Goal: Task Accomplishment & Management: Complete application form

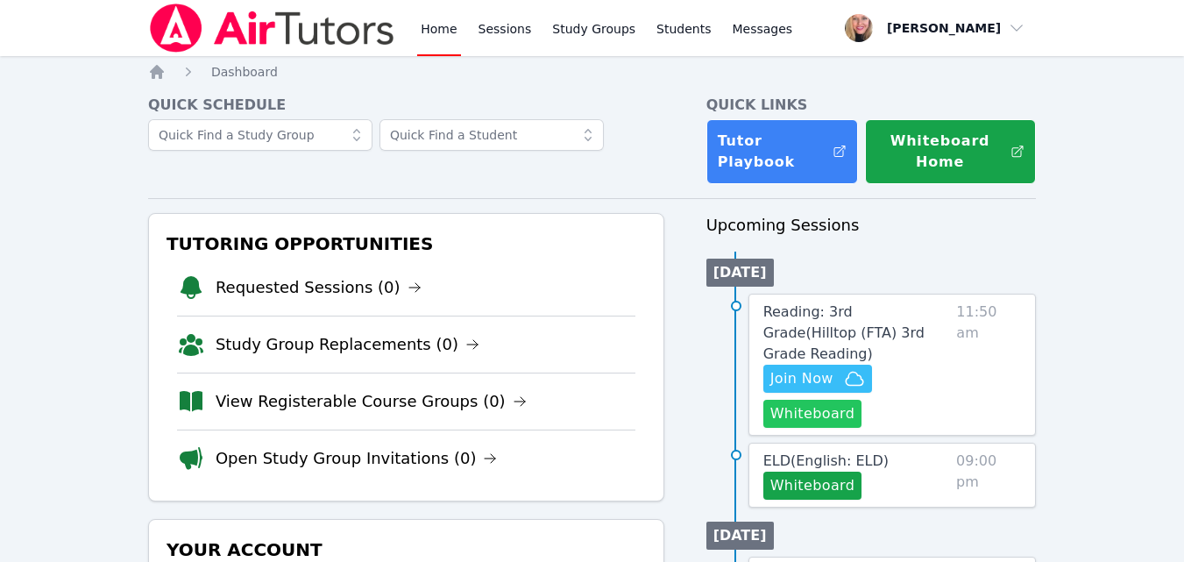
click at [792, 402] on button "Whiteboard" at bounding box center [812, 413] width 99 height 28
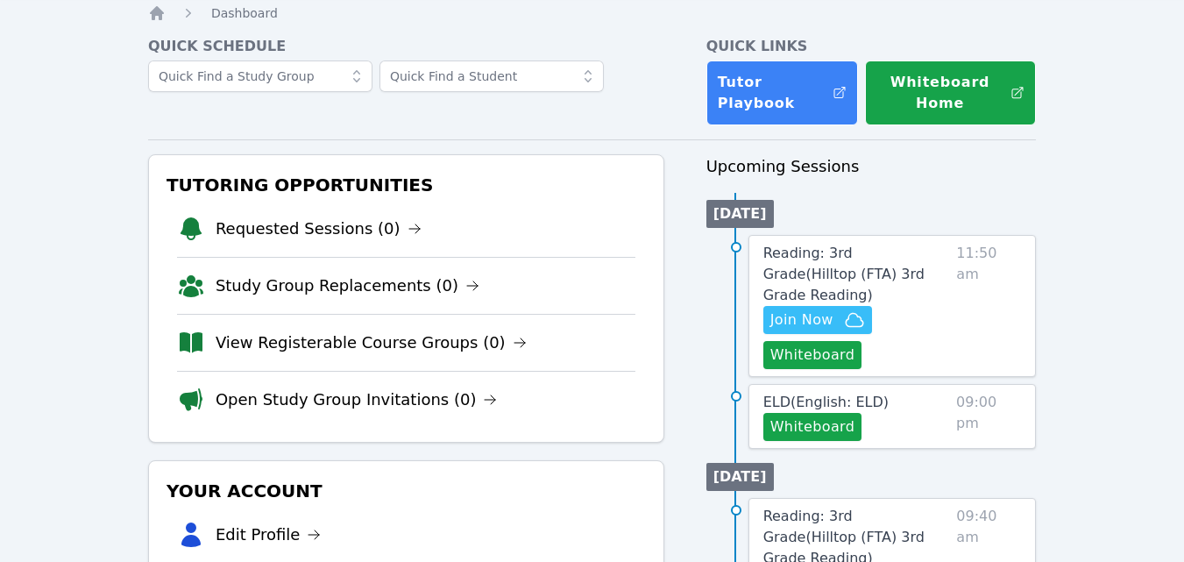
scroll to position [88, 0]
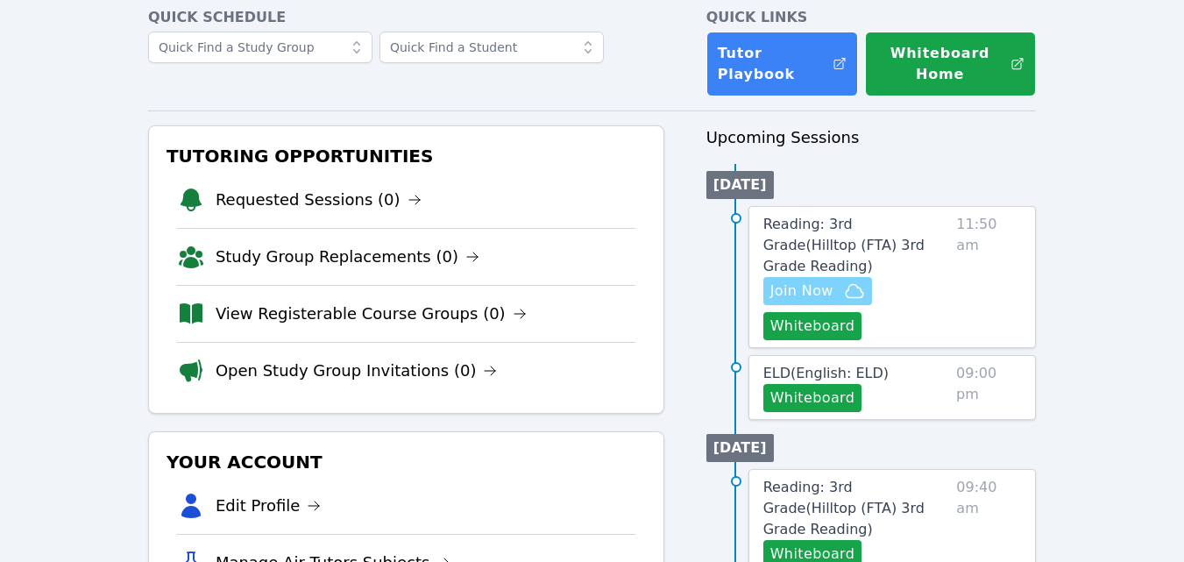
click at [814, 280] on span "Join Now" at bounding box center [801, 290] width 63 height 21
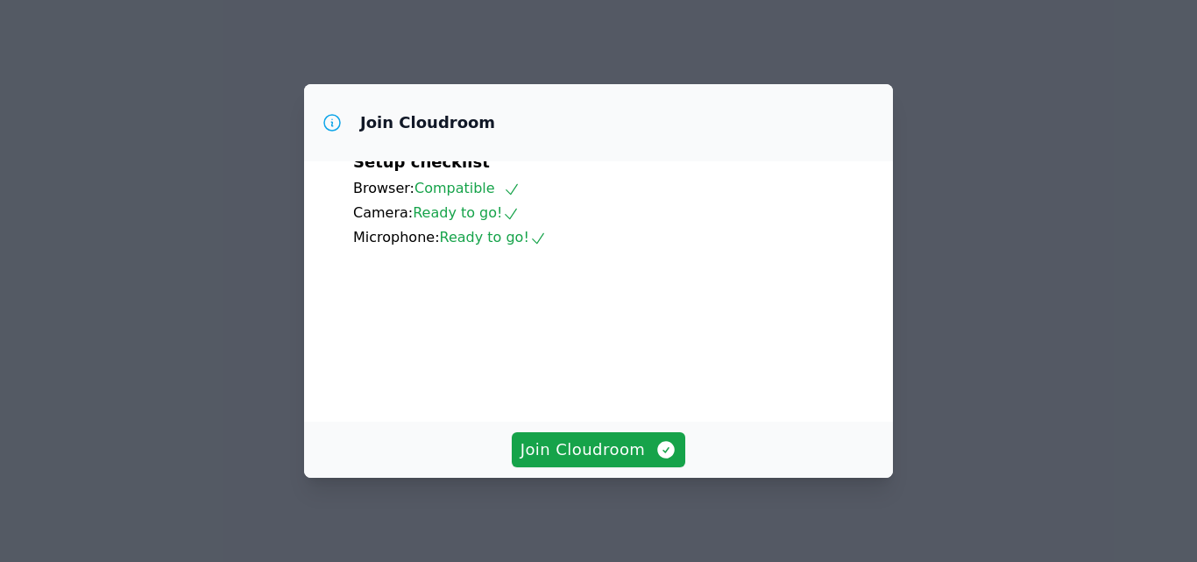
scroll to position [88, 0]
click at [587, 444] on span "Join Cloudroom" at bounding box center [598, 449] width 157 height 25
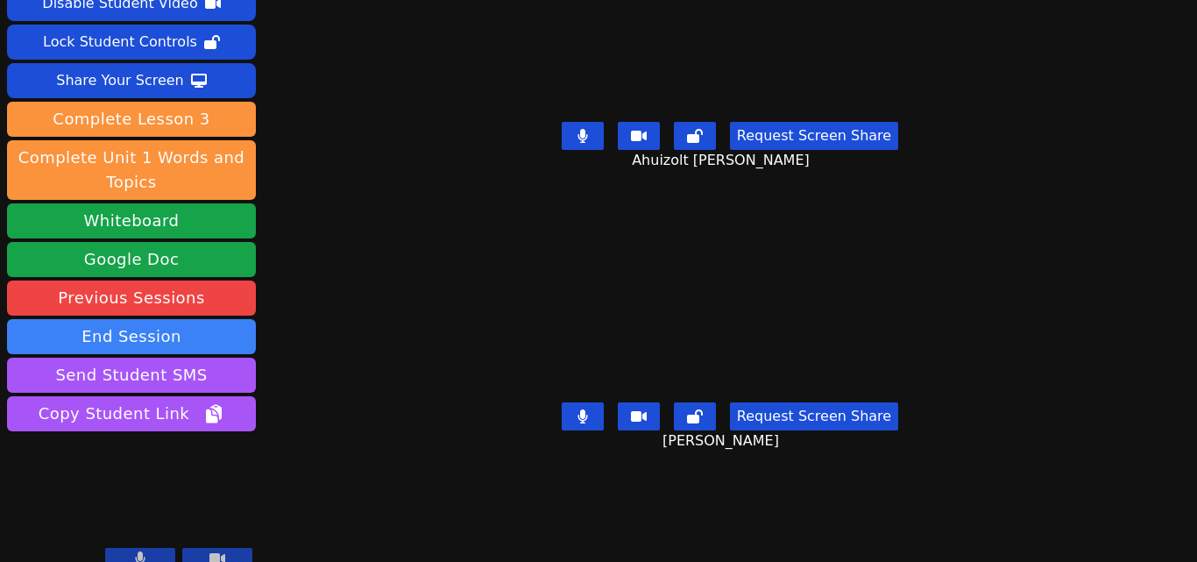
scroll to position [0, 0]
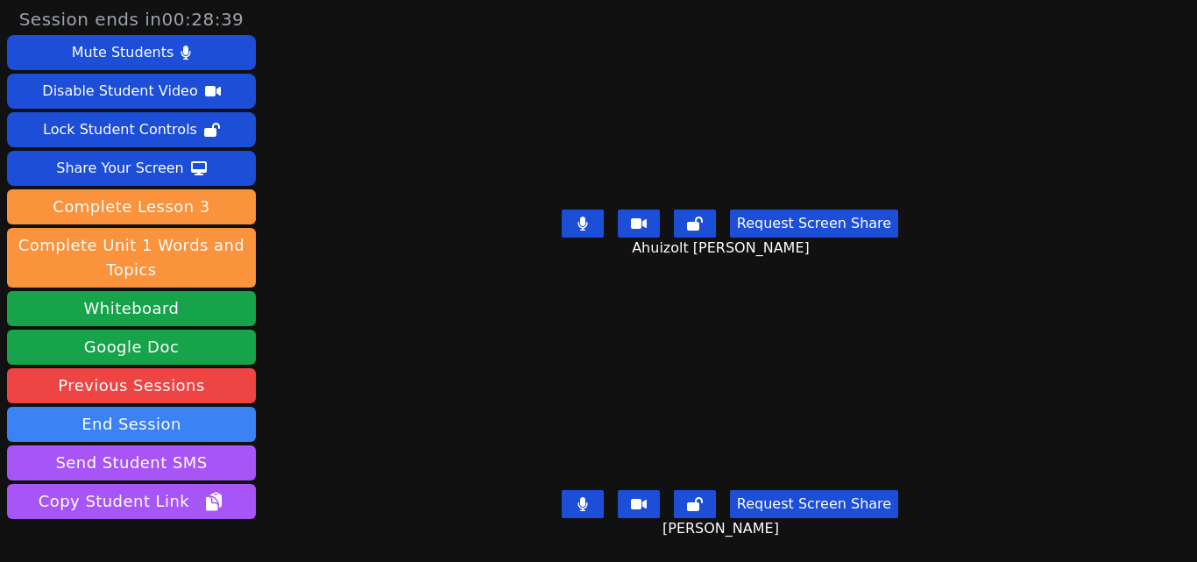
click at [584, 497] on icon at bounding box center [582, 504] width 11 height 14
click at [577, 223] on icon at bounding box center [582, 223] width 11 height 14
click at [576, 497] on icon at bounding box center [583, 504] width 18 height 14
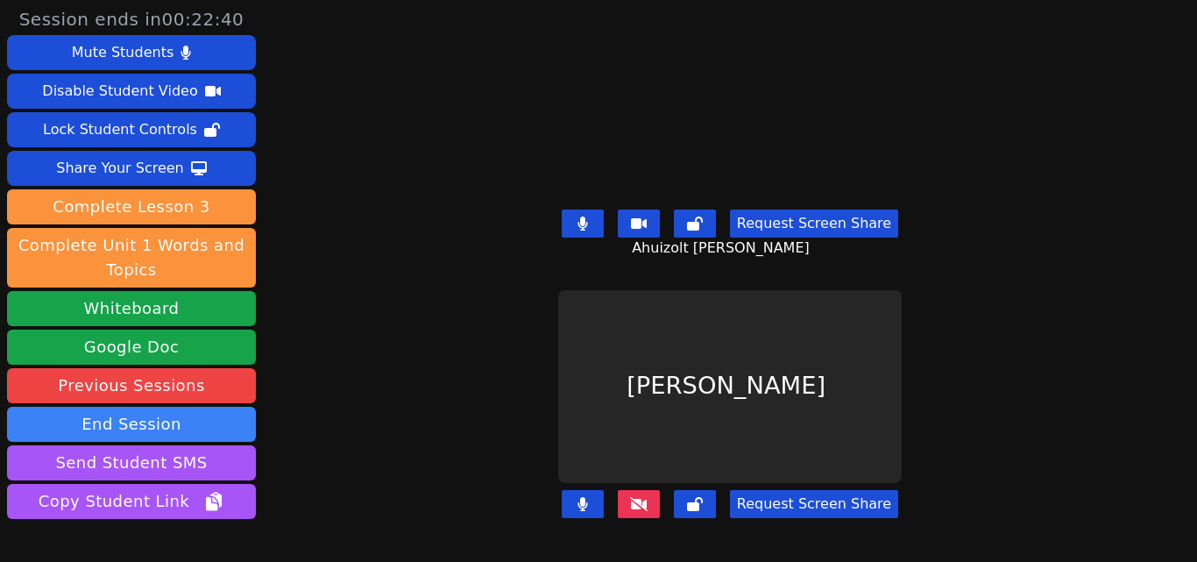
click at [624, 491] on button at bounding box center [639, 504] width 42 height 28
click at [579, 497] on icon at bounding box center [582, 504] width 10 height 14
click at [579, 497] on icon at bounding box center [583, 504] width 18 height 14
click at [580, 219] on icon at bounding box center [582, 223] width 11 height 14
click at [573, 490] on button at bounding box center [583, 504] width 42 height 28
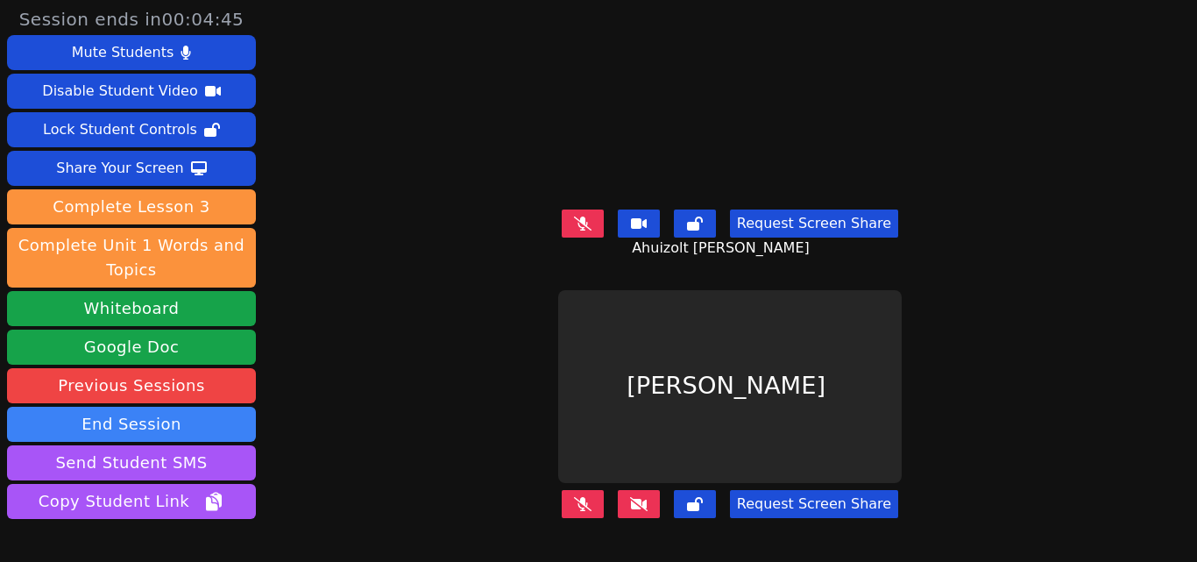
click at [586, 223] on icon at bounding box center [583, 223] width 18 height 14
click at [581, 497] on icon at bounding box center [583, 504] width 18 height 14
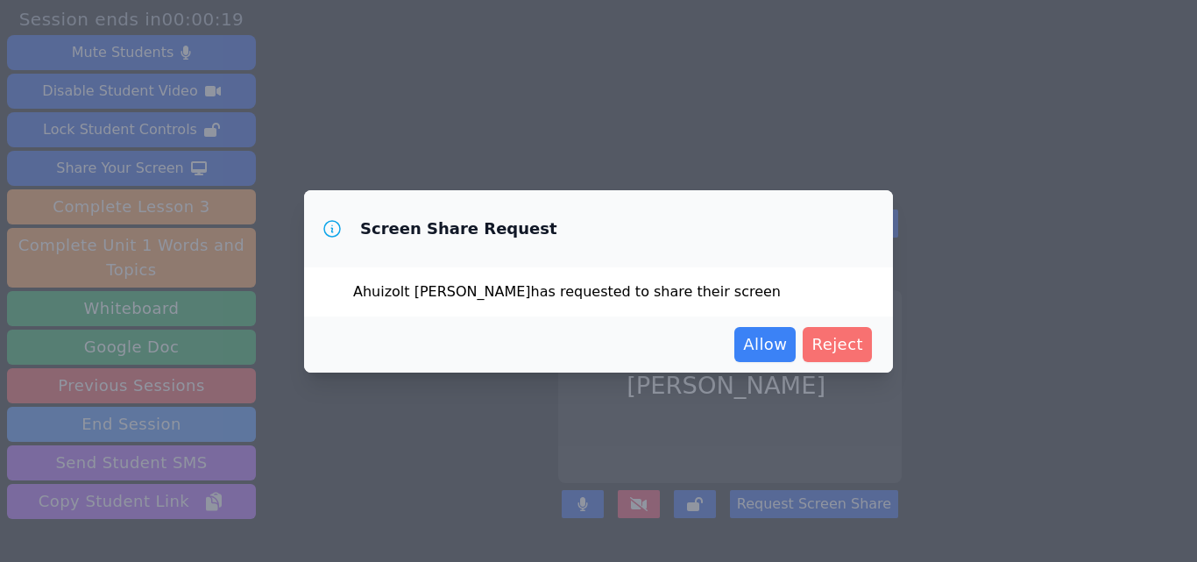
click at [840, 336] on span "Reject" at bounding box center [837, 344] width 52 height 25
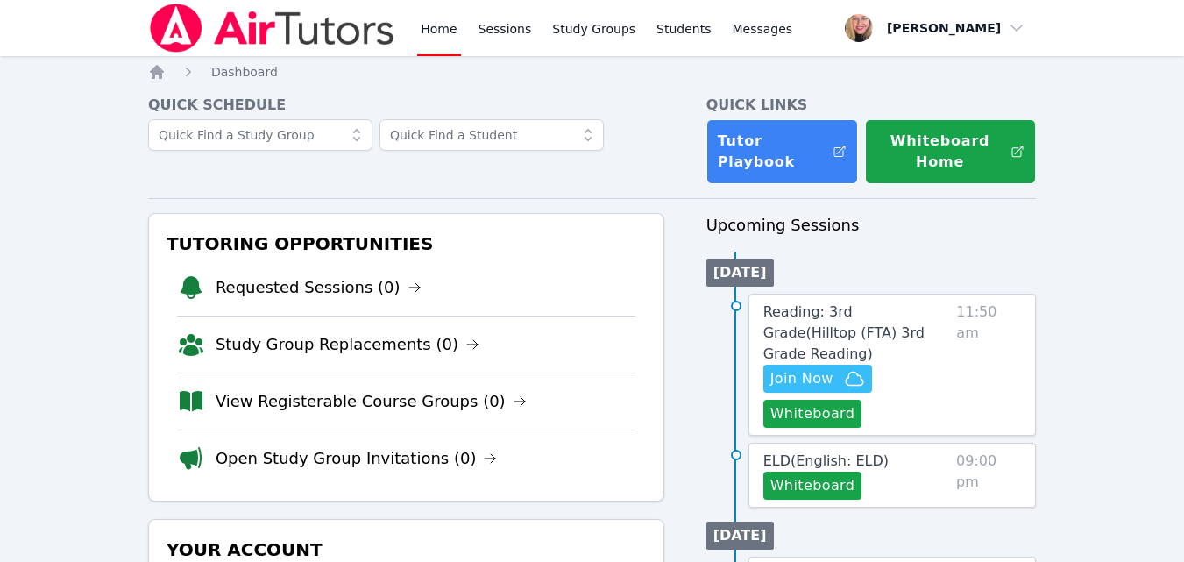
scroll to position [88, 0]
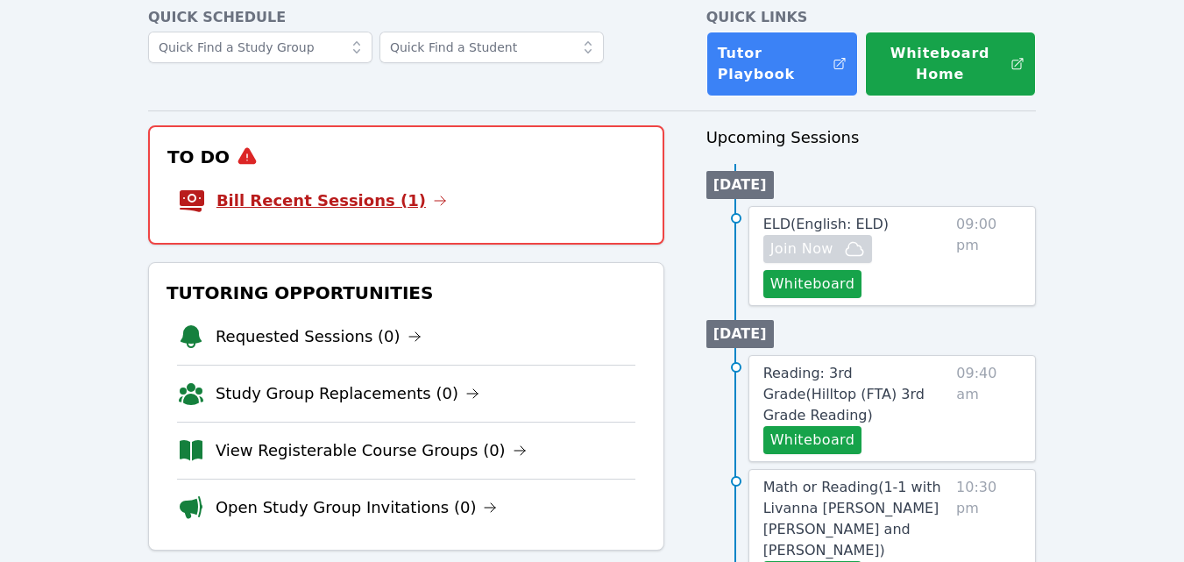
click at [293, 192] on link "Bill Recent Sessions (1)" at bounding box center [331, 200] width 230 height 25
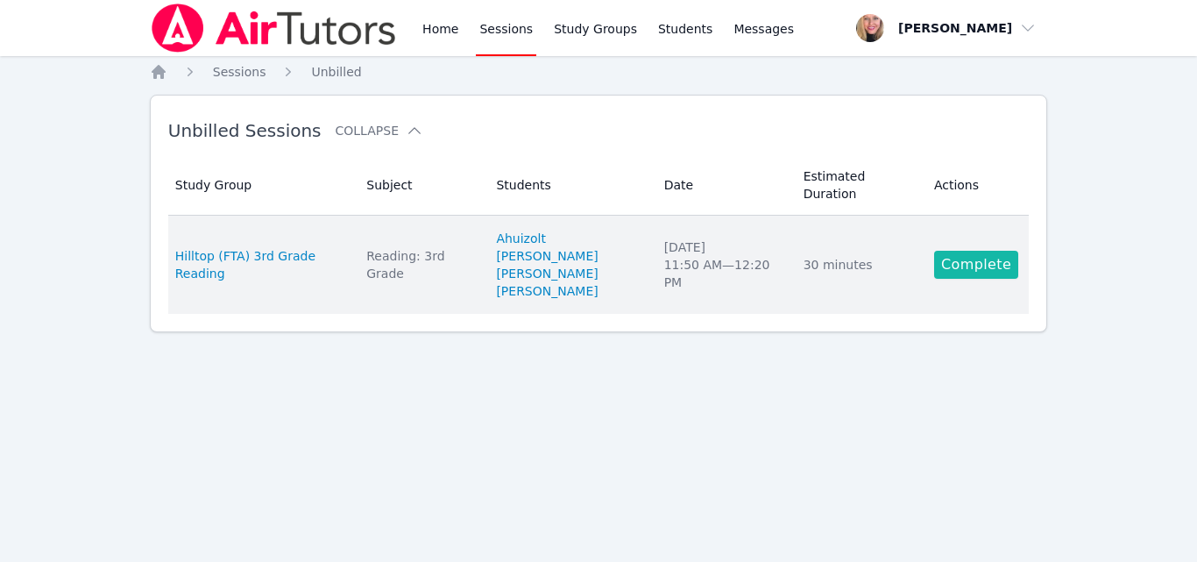
click at [990, 251] on link "Complete" at bounding box center [976, 265] width 84 height 28
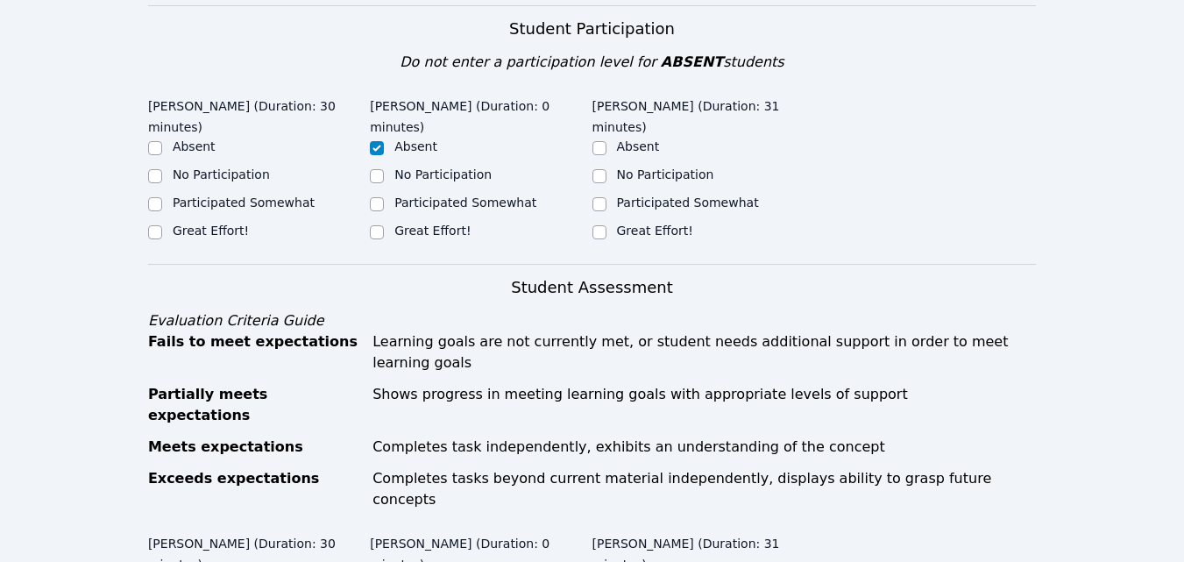
scroll to position [526, 0]
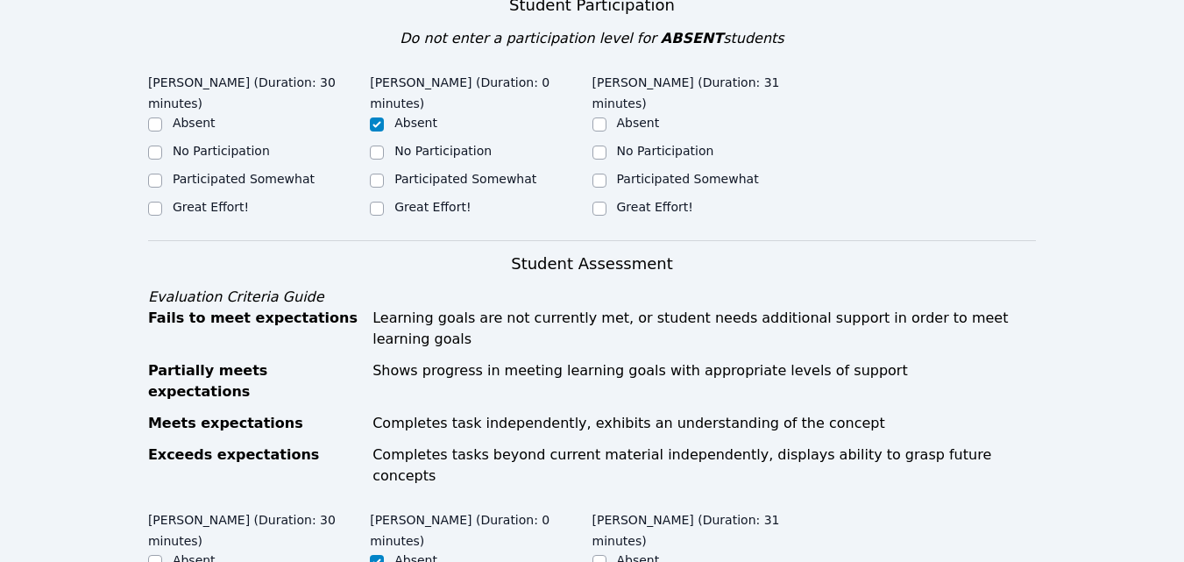
drag, startPoint x: 223, startPoint y: 159, endPoint x: 278, endPoint y: 185, distance: 60.0
click at [242, 198] on div "Great Effort!" at bounding box center [259, 208] width 222 height 21
click at [603, 201] on input "Great Effort!" at bounding box center [599, 208] width 14 height 14
checkbox input "true"
click at [159, 201] on input "Great Effort!" at bounding box center [155, 208] width 14 height 14
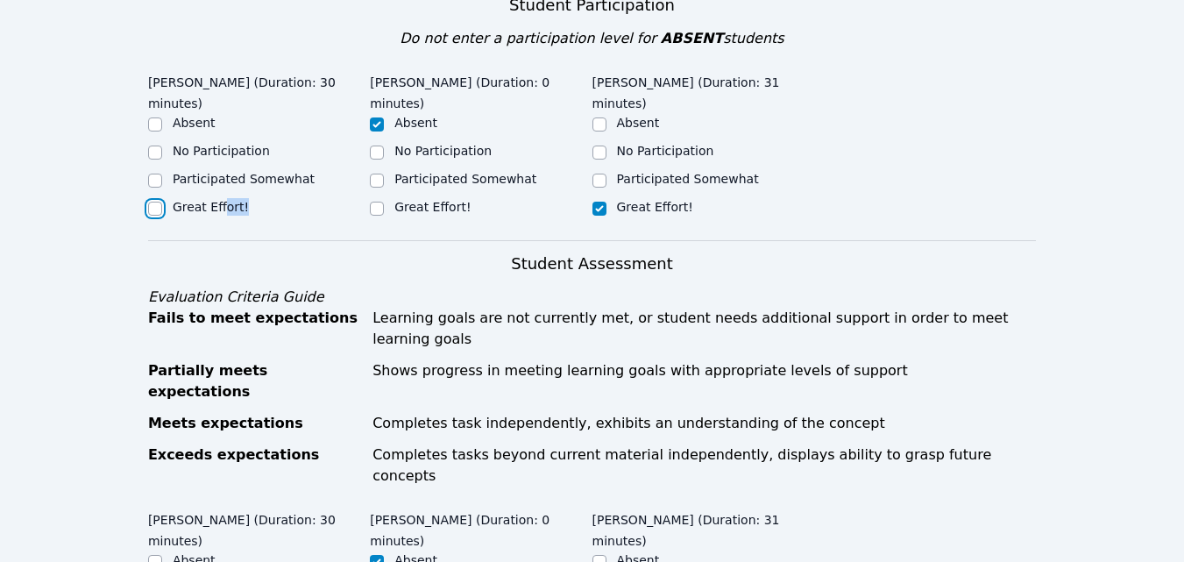
checkbox input "true"
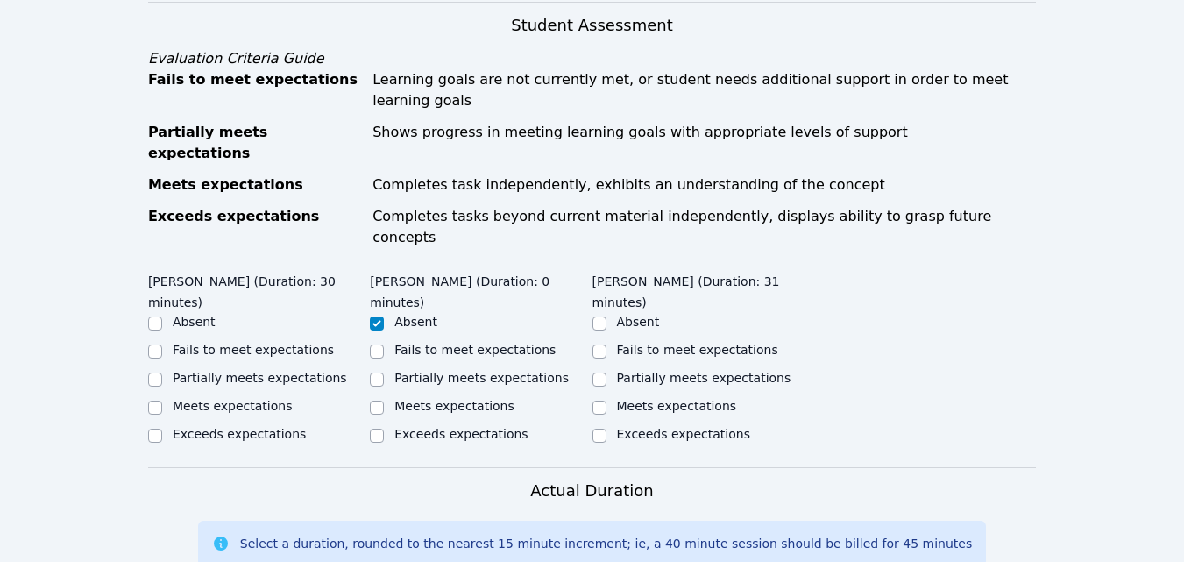
scroll to position [788, 0]
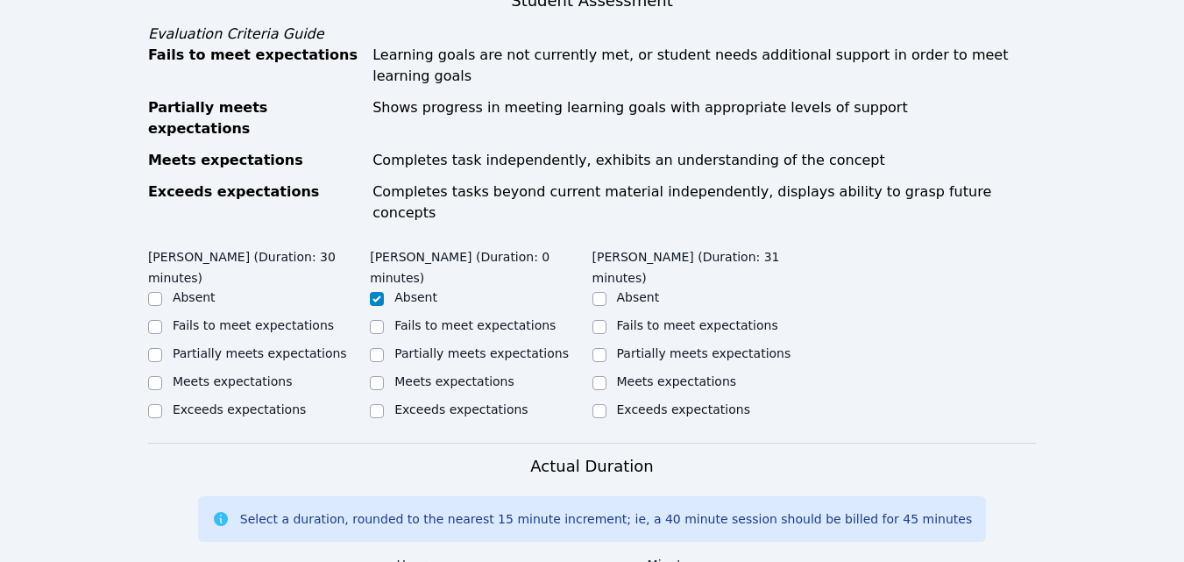
click at [281, 346] on label "Partially meets expectations" at bounding box center [260, 353] width 174 height 14
click at [162, 348] on input "Partially meets expectations" at bounding box center [155, 355] width 14 height 14
checkbox input "true"
click at [634, 346] on label "Partially meets expectations" at bounding box center [704, 353] width 174 height 14
click at [606, 348] on input "Partially meets expectations" at bounding box center [599, 355] width 14 height 14
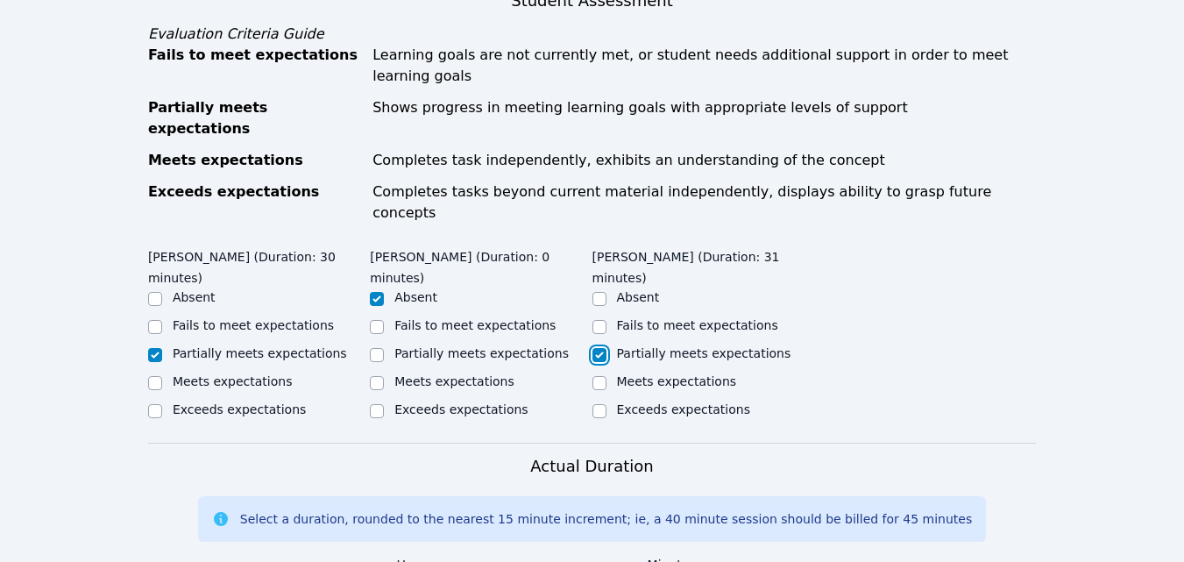
checkbox input "true"
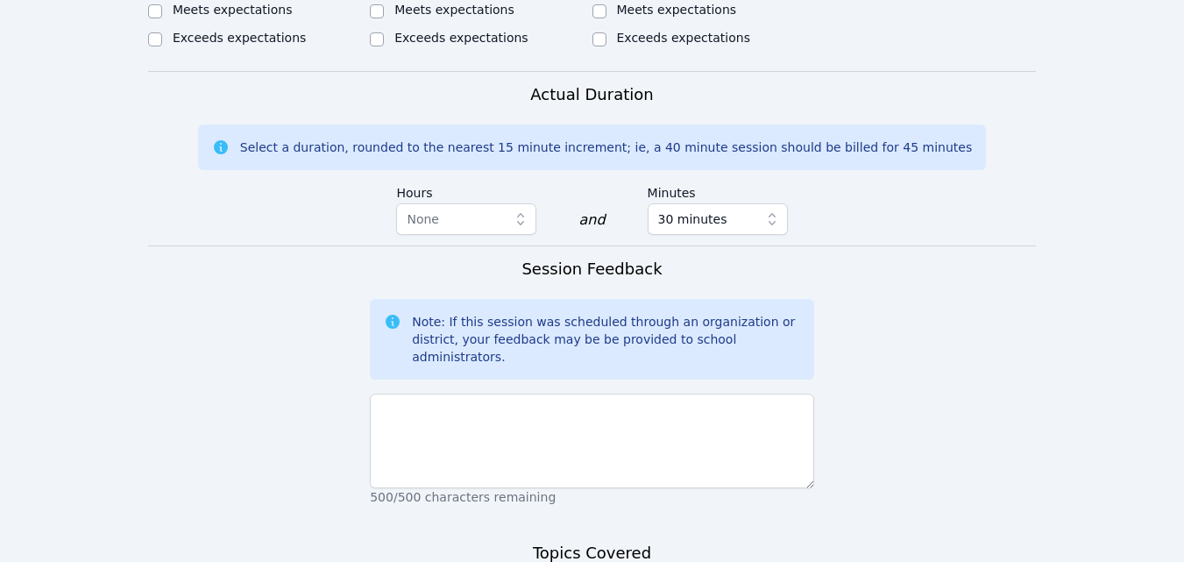
scroll to position [1289, 0]
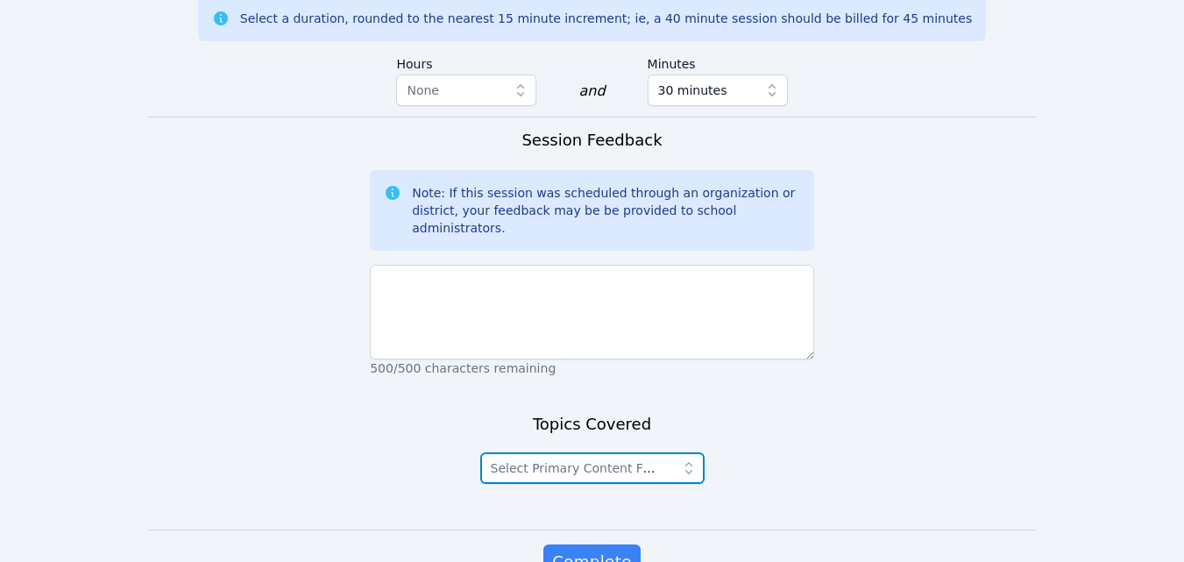
click at [632, 461] on span "Select Primary Content Focus" at bounding box center [581, 468] width 180 height 14
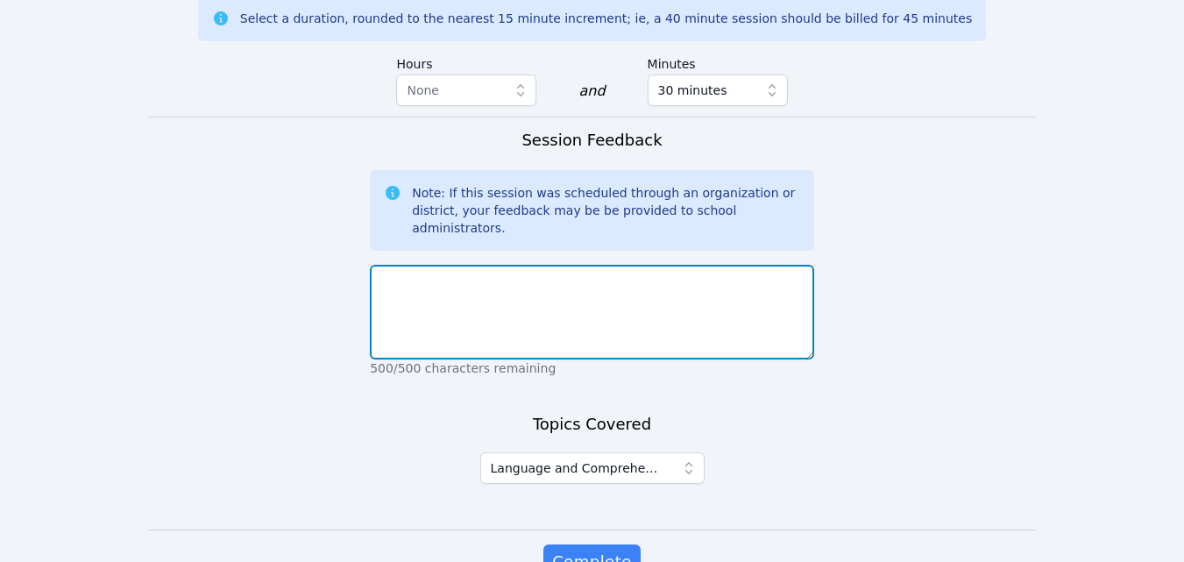
click at [583, 265] on textarea at bounding box center [592, 312] width 444 height 95
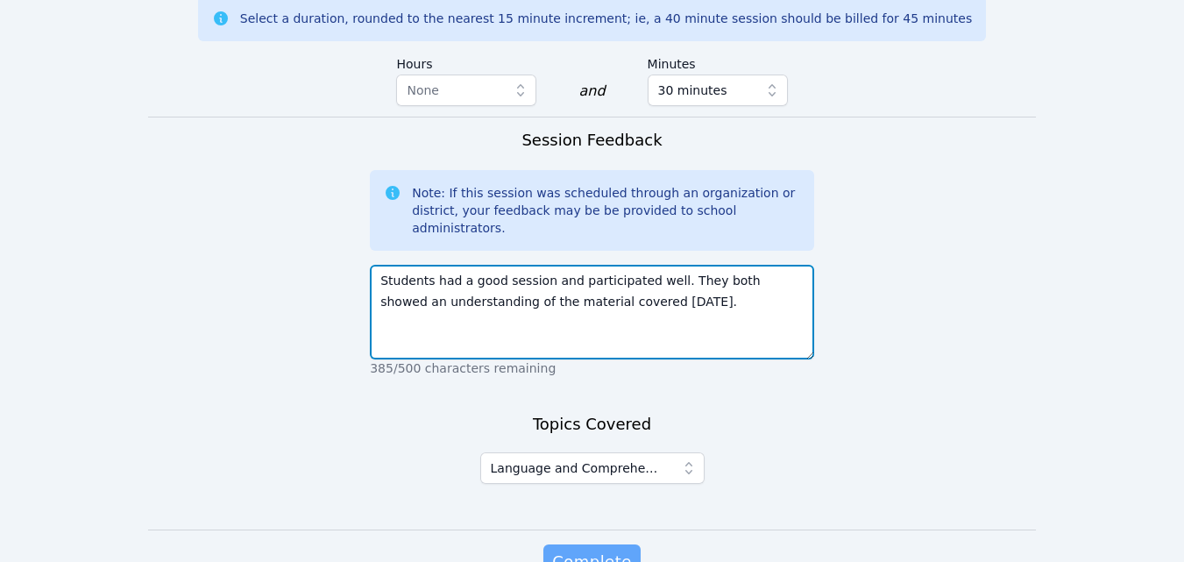
type textarea "Students had a good session and participated well. They both showed an understa…"
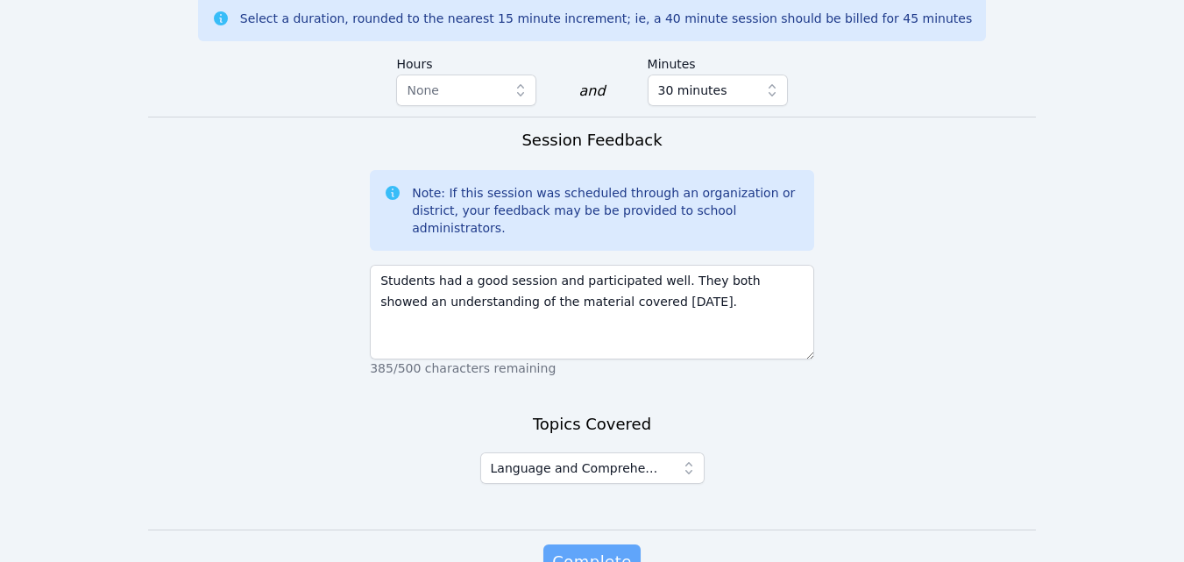
click at [599, 549] on span "Complete" at bounding box center [591, 561] width 79 height 25
